Goal: Task Accomplishment & Management: Manage account settings

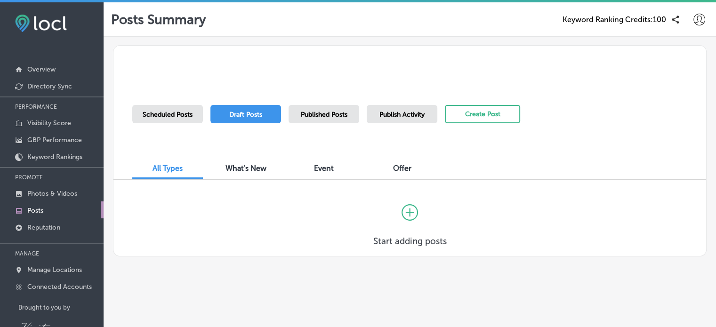
click at [39, 214] on link "Posts" at bounding box center [52, 210] width 104 height 17
click at [424, 116] on span "Publish Activity" at bounding box center [402, 115] width 45 height 8
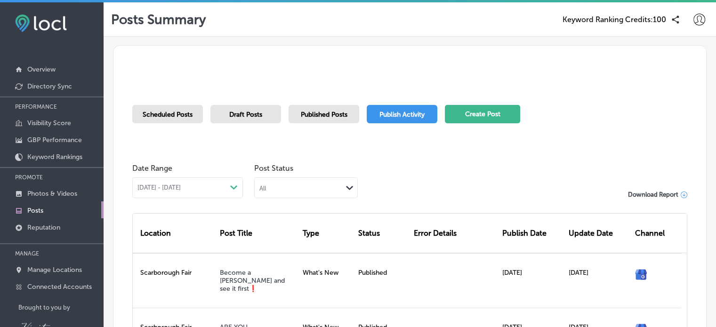
click at [483, 108] on button "Create Post" at bounding box center [482, 114] width 75 height 18
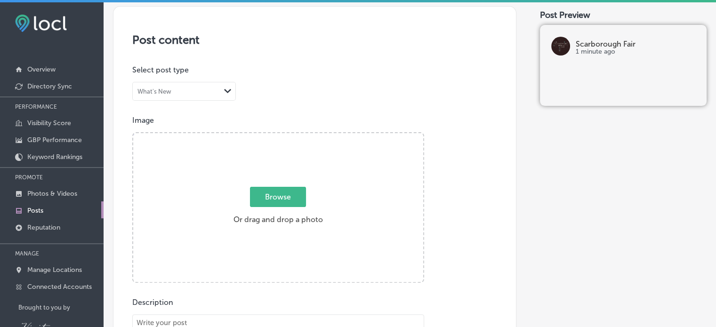
scroll to position [181, 0]
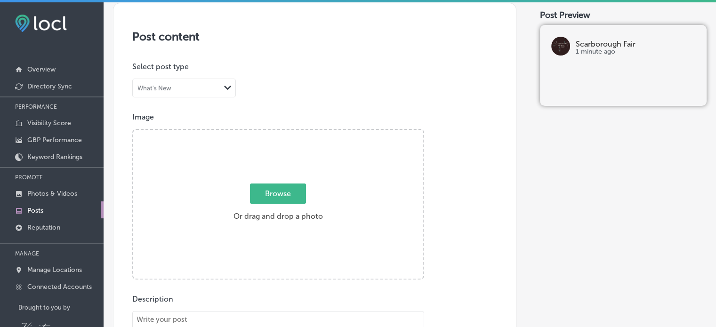
click at [273, 191] on span "Browse" at bounding box center [278, 194] width 56 height 20
click at [273, 133] on input "Browse Or drag and drop a photo" at bounding box center [278, 131] width 290 height 3
type input "C:\fakepath\f7fd78ec-a1d9-9ba3-2fe2-27d5cf0b08c8.png"
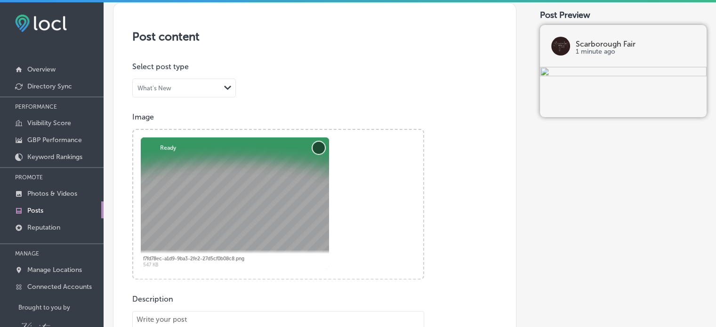
click at [317, 148] on button "Remove" at bounding box center [319, 148] width 12 height 12
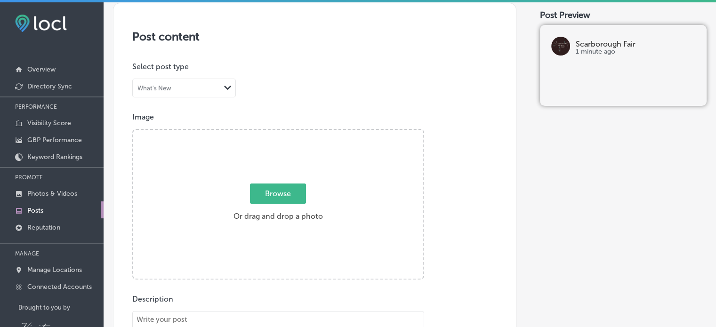
click at [284, 186] on span "Browse" at bounding box center [278, 194] width 56 height 20
click at [284, 133] on input "Browse Or drag and drop a photo" at bounding box center [278, 131] width 290 height 3
type input "C:\fakepath\4e5828c7-4358-bd3f-c2f8-a30dd8d573bb.jpg"
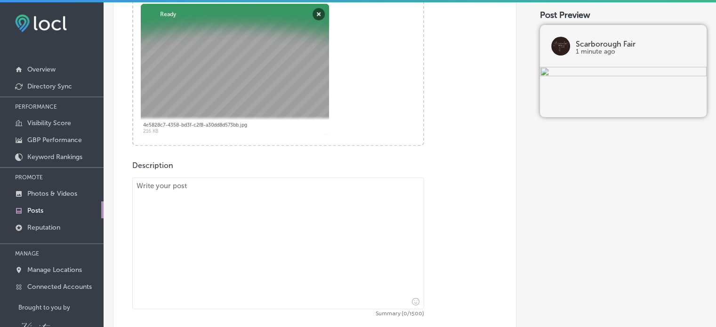
scroll to position [317, 0]
click at [205, 220] on textarea at bounding box center [278, 242] width 292 height 132
paste textarea "25% off Select Jewelry and Hand Picked Styles from Magnolia Pearl https://us3.f…"
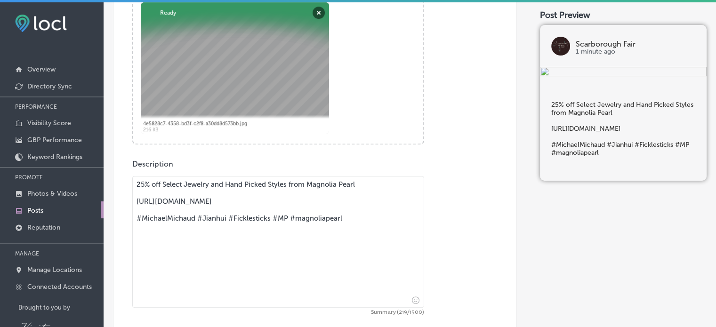
drag, startPoint x: 302, startPoint y: 210, endPoint x: 135, endPoint y: 201, distance: 167.4
click at [135, 201] on textarea "25% off Select Jewelry and Hand Picked Styles from Magnolia Pearl https://us3.f…" at bounding box center [278, 242] width 292 height 132
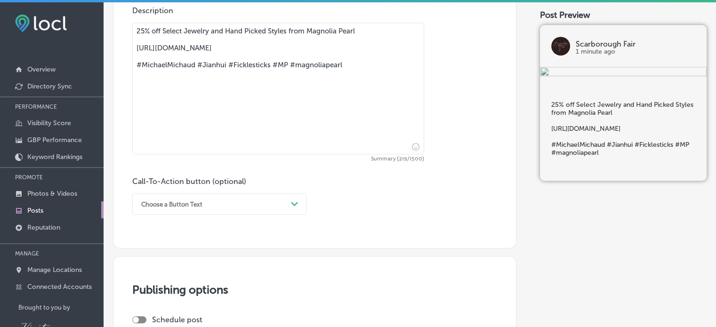
scroll to position [471, 0]
type textarea "25% off Select Jewelry and Hand Picked Styles from Magnolia Pearl https://us3.f…"
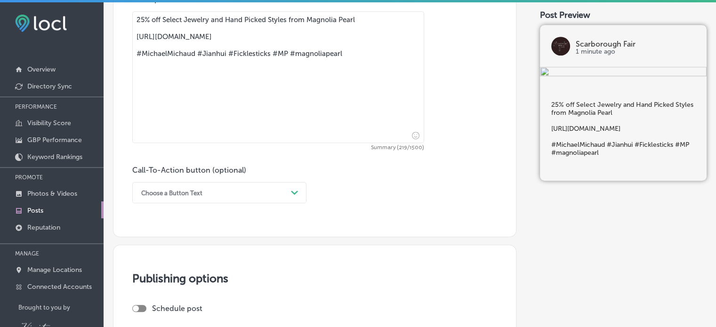
click at [292, 202] on div "Choose a Button Text Path Created with Sketch." at bounding box center [219, 192] width 174 height 21
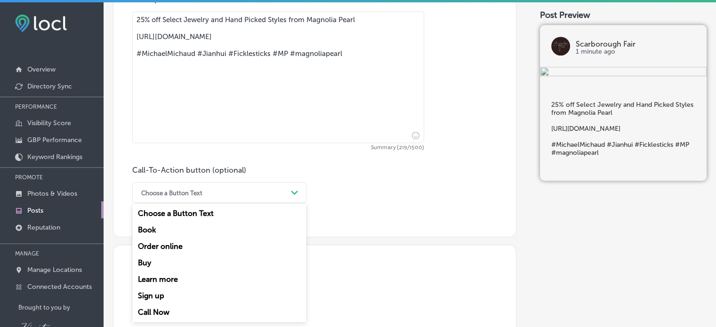
click at [153, 252] on div "Order online" at bounding box center [219, 246] width 174 height 16
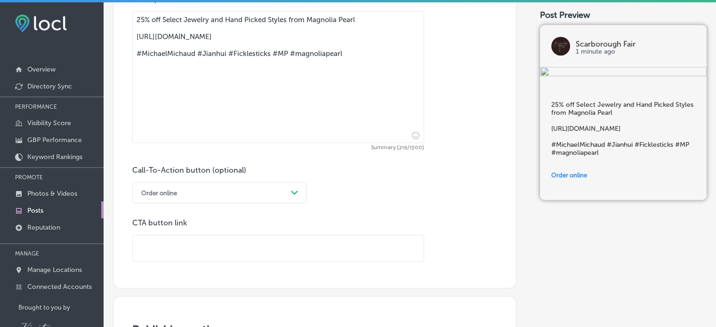
click at [153, 252] on input "text" at bounding box center [278, 249] width 291 height 26
paste input "https://us3.forward-to-friend.com/forward/preview?u=7d700dc26d5906f667776ee02&i…"
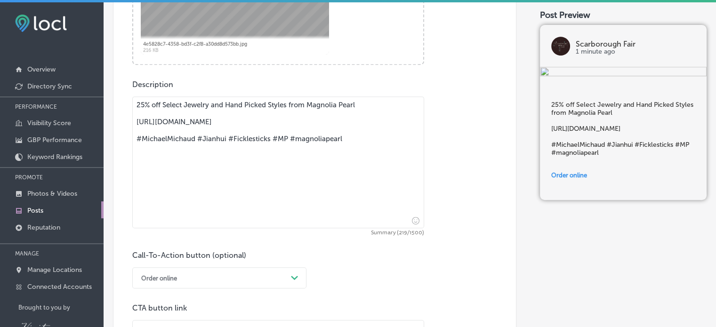
scroll to position [395, 0]
type input "https://us3.forward-to-friend.com/forward/preview?u=7d700dc26d5906f667776ee02&i…"
drag, startPoint x: 342, startPoint y: 146, endPoint x: 164, endPoint y: 114, distance: 181.4
click at [164, 114] on textarea "25% off Select Jewelry and Hand Picked Styles from Magnolia Pearl https://us3.f…" at bounding box center [278, 163] width 292 height 132
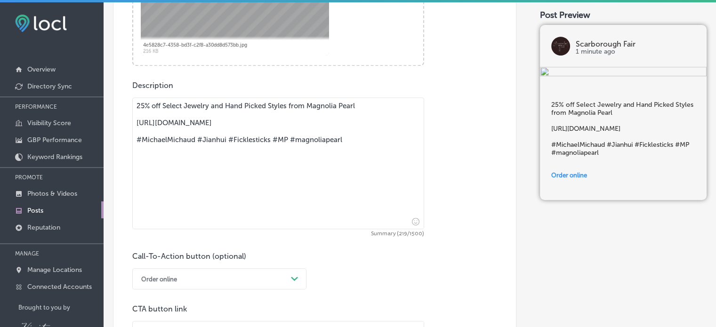
click at [348, 149] on textarea "25% off Select Jewelry and Hand Picked Styles from Magnolia Pearl https://us3.f…" at bounding box center [278, 163] width 292 height 132
drag, startPoint x: 348, startPoint y: 149, endPoint x: 131, endPoint y: 97, distance: 222.8
click at [131, 97] on div "Post content Select location(s) Select post type What's New Path Created with S…" at bounding box center [315, 99] width 404 height 620
click at [201, 148] on textarea "25% off Select Jewelry and Hand Picked Styles from Magnolia Pearl https://us3.f…" at bounding box center [278, 163] width 292 height 132
drag, startPoint x: 344, startPoint y: 146, endPoint x: 132, endPoint y: 122, distance: 213.7
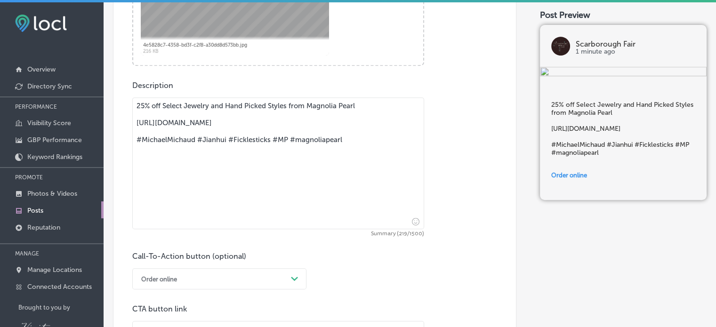
click at [132, 122] on div "Post content Select location(s) Select post type What's New Path Created with S…" at bounding box center [315, 99] width 404 height 620
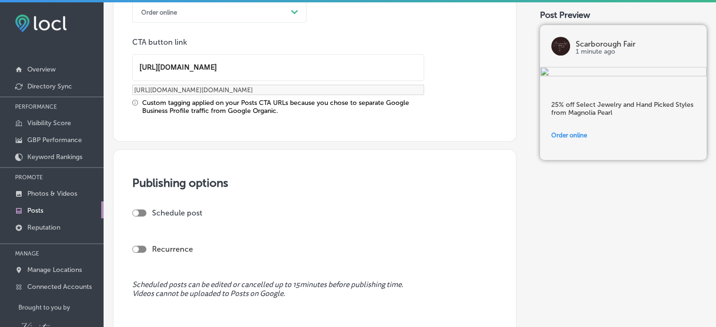
scroll to position [726, 0]
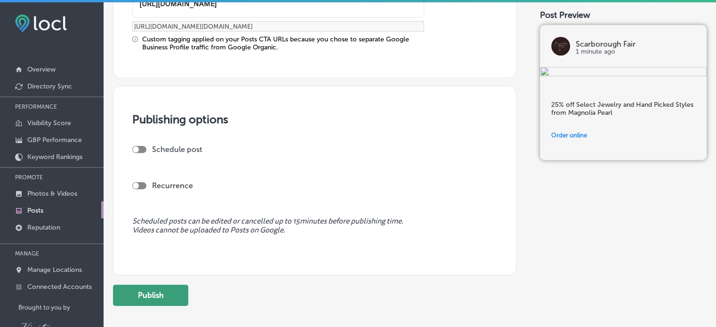
type textarea "25% off Select Jewelry and Hand Picked Styles from Magnolia Pearl"
click at [174, 295] on button "Publish" at bounding box center [150, 295] width 75 height 21
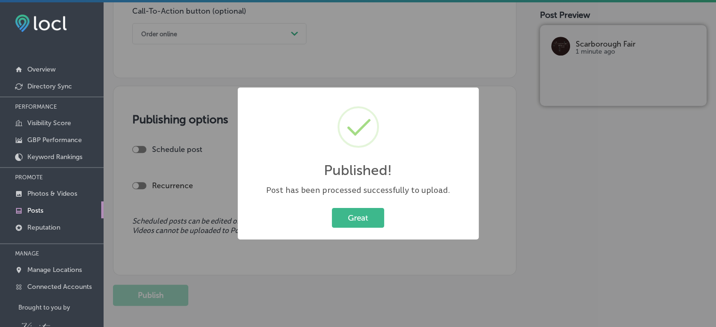
scroll to position [642, 0]
click at [371, 218] on button "Great" at bounding box center [358, 217] width 52 height 19
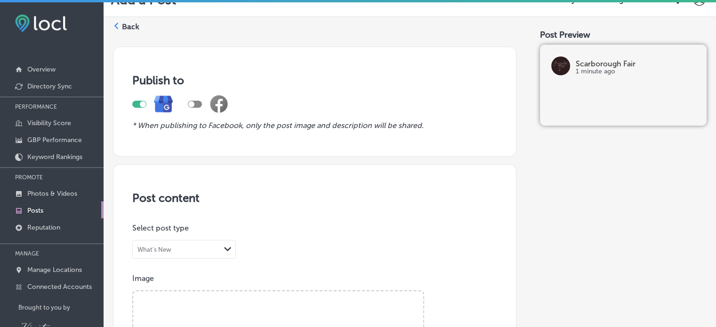
scroll to position [0, 0]
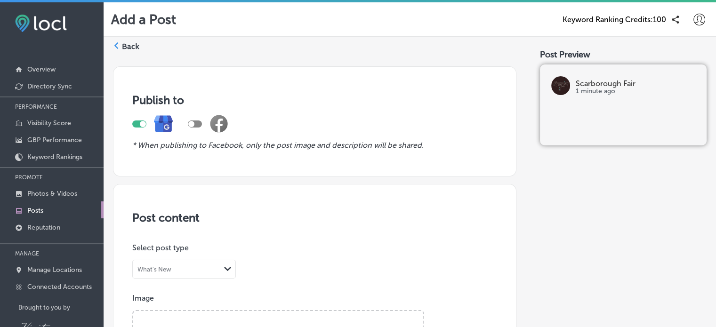
click at [116, 48] on polygon at bounding box center [116, 45] width 4 height 7
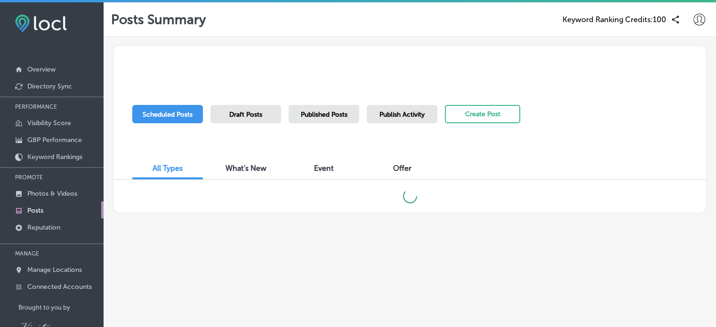
click at [243, 113] on span "Draft Posts" at bounding box center [245, 115] width 33 height 8
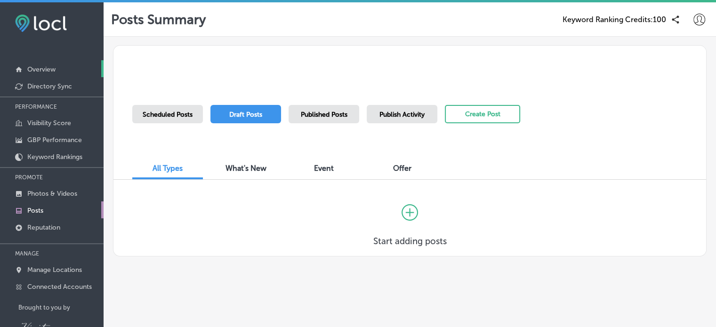
click at [49, 68] on p "Overview" at bounding box center [41, 69] width 28 height 8
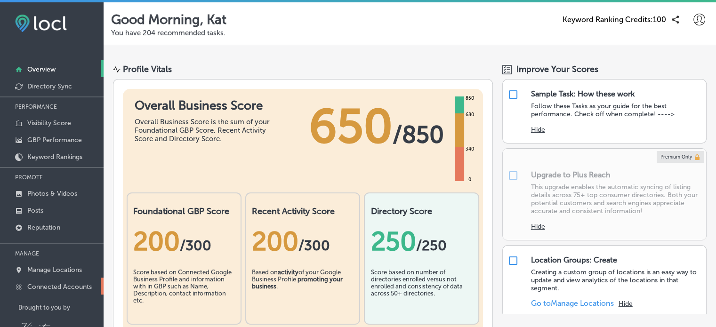
click at [58, 284] on p "Connected Accounts" at bounding box center [59, 287] width 65 height 8
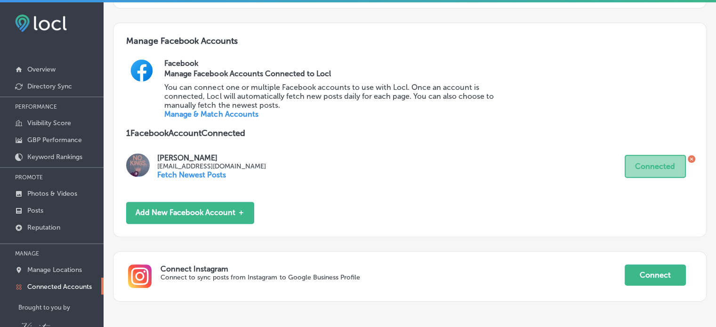
scroll to position [325, 0]
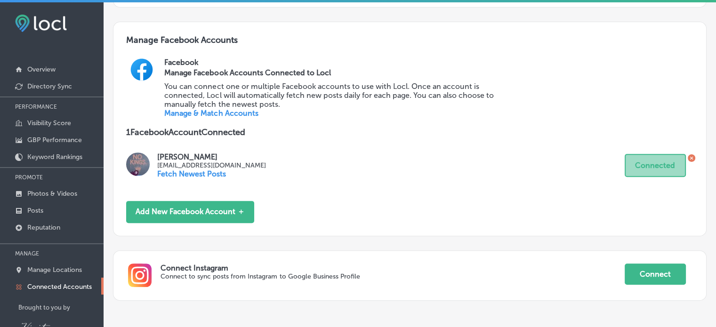
click at [244, 114] on link "Manage & Match Accounts" at bounding box center [211, 113] width 94 height 9
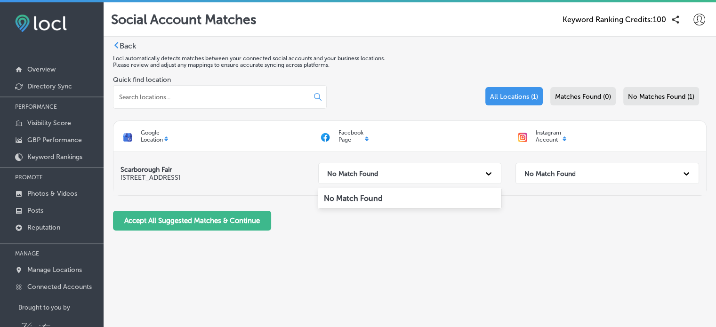
click at [489, 174] on icon at bounding box center [488, 173] width 9 height 9
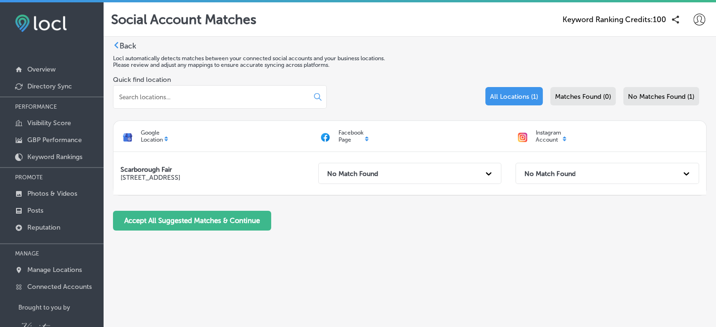
click at [118, 44] on icon at bounding box center [116, 45] width 7 height 7
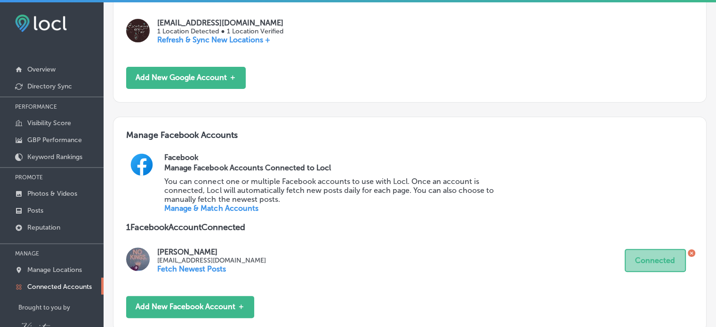
scroll to position [255, 0]
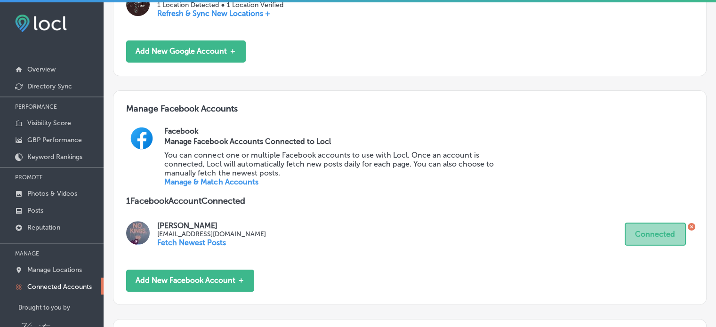
click at [690, 227] on icon at bounding box center [691, 227] width 3 height 3
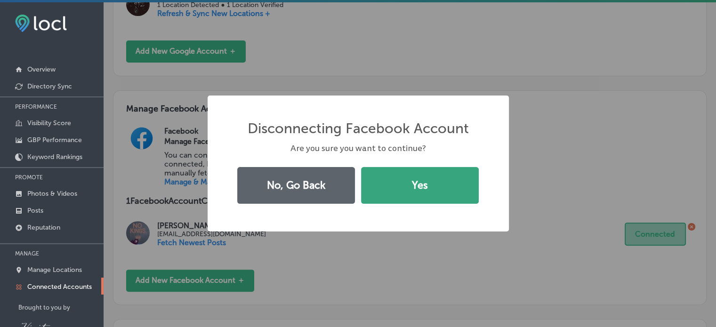
click at [412, 195] on button "Yes" at bounding box center [420, 185] width 118 height 37
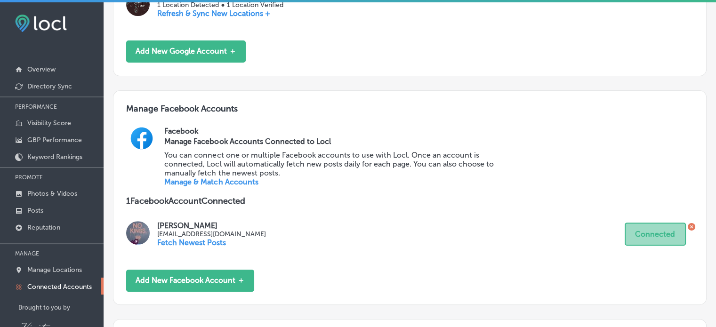
scroll to position [242, 0]
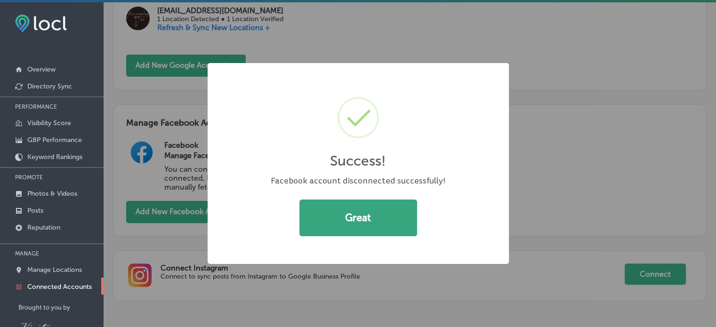
click at [357, 226] on button "Great" at bounding box center [359, 218] width 118 height 37
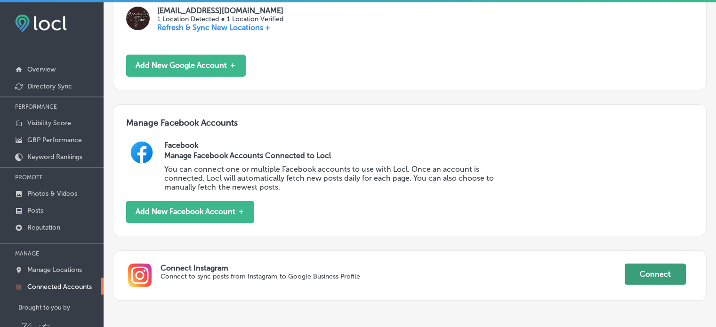
click at [655, 275] on button "Connect" at bounding box center [655, 274] width 61 height 21
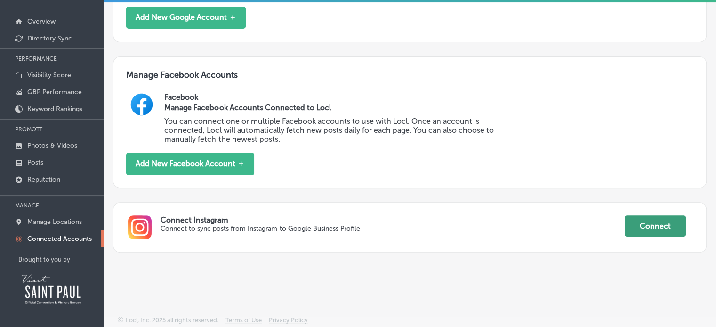
click at [640, 217] on button "Connect" at bounding box center [655, 226] width 61 height 21
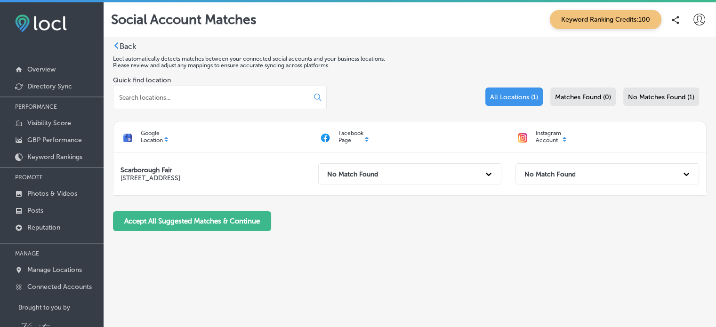
click at [567, 139] on div "Instagram Account" at bounding box center [608, 136] width 198 height 21
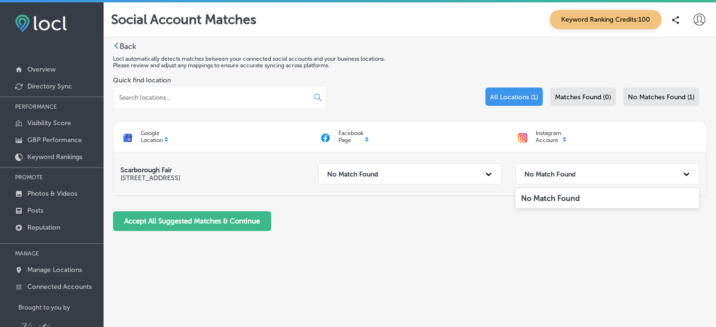
click at [667, 182] on div "No Match Found" at bounding box center [599, 173] width 158 height 19
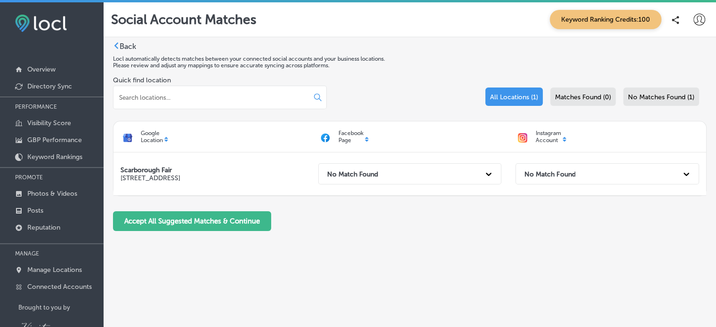
click at [700, 17] on icon at bounding box center [700, 20] width 12 height 12
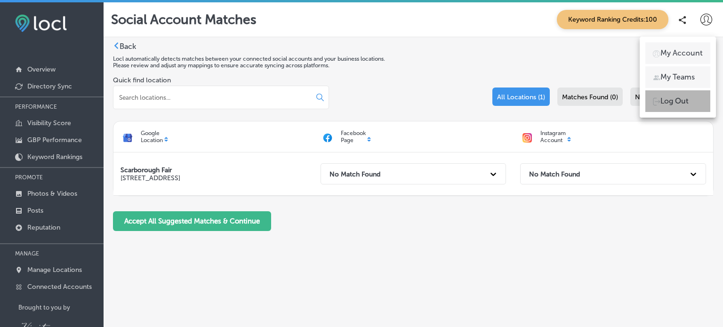
click at [676, 102] on p "Log Out" at bounding box center [675, 101] width 28 height 11
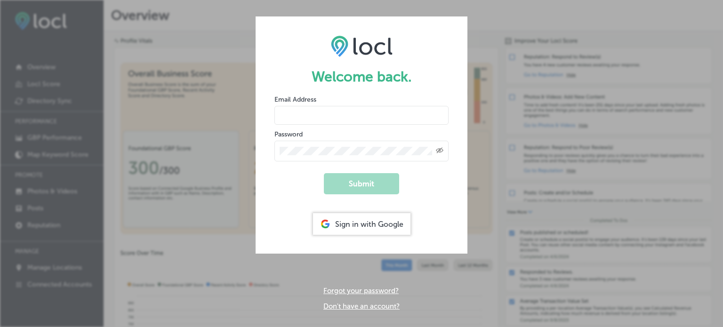
click at [312, 120] on input "email" at bounding box center [362, 115] width 174 height 19
type input "[EMAIL_ADDRESS][DOMAIN_NAME]"
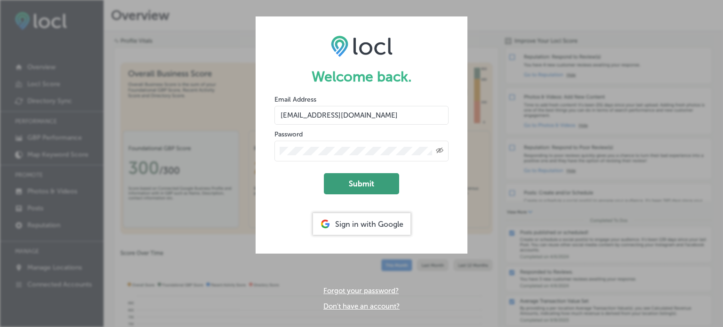
click at [359, 182] on button "Submit" at bounding box center [361, 183] width 75 height 21
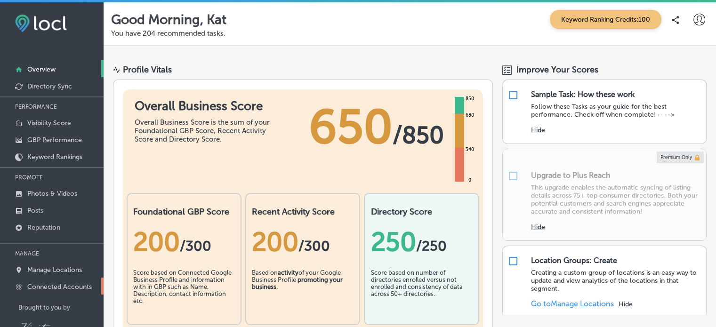
click at [56, 289] on p "Connected Accounts" at bounding box center [59, 287] width 65 height 8
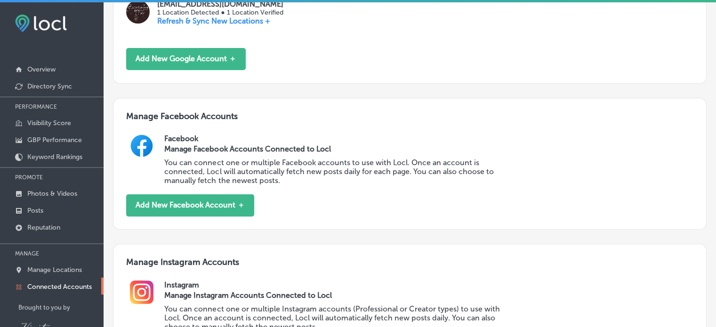
scroll to position [249, 0]
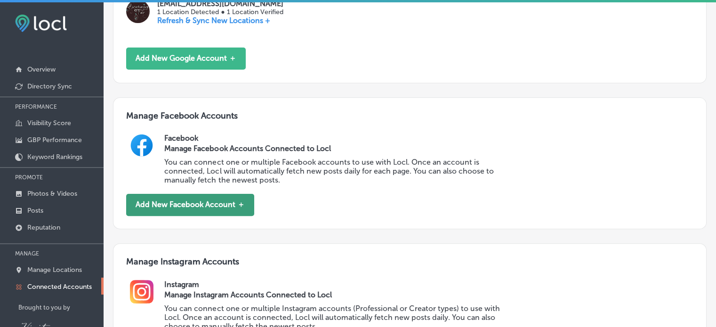
click at [220, 204] on button "Add New Facebook Account ＋" at bounding box center [190, 205] width 128 height 22
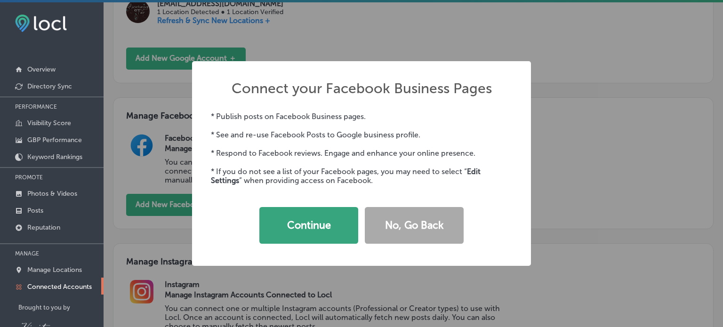
click at [295, 226] on button "Continue" at bounding box center [309, 225] width 99 height 37
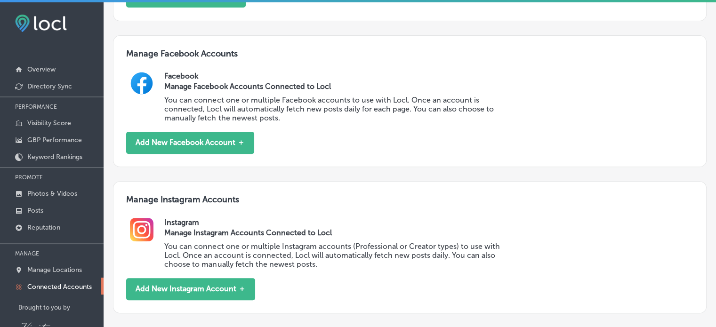
scroll to position [324, 0]
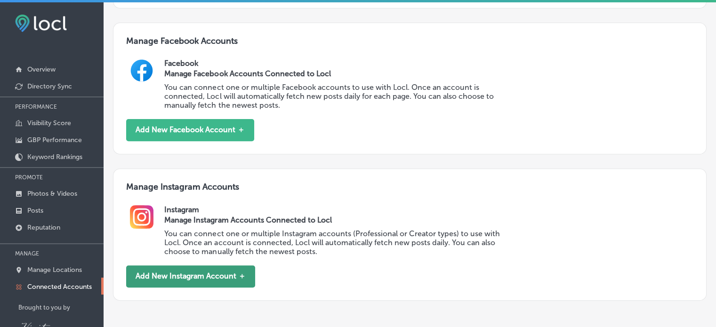
click at [232, 276] on button "Add New Instagram Account ＋" at bounding box center [190, 277] width 129 height 22
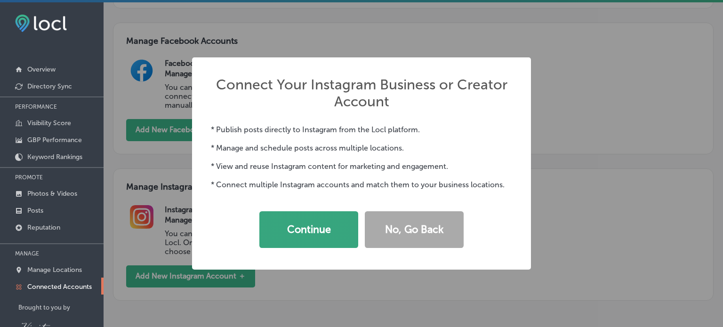
click at [339, 229] on button "Continue" at bounding box center [309, 229] width 99 height 37
